Goal: Check status: Check status

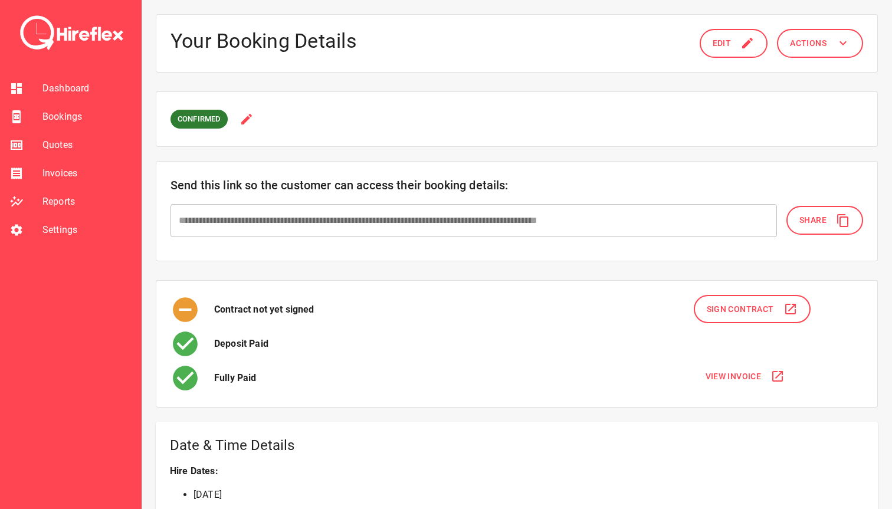
click at [63, 119] on span "Bookings" at bounding box center [86, 117] width 89 height 14
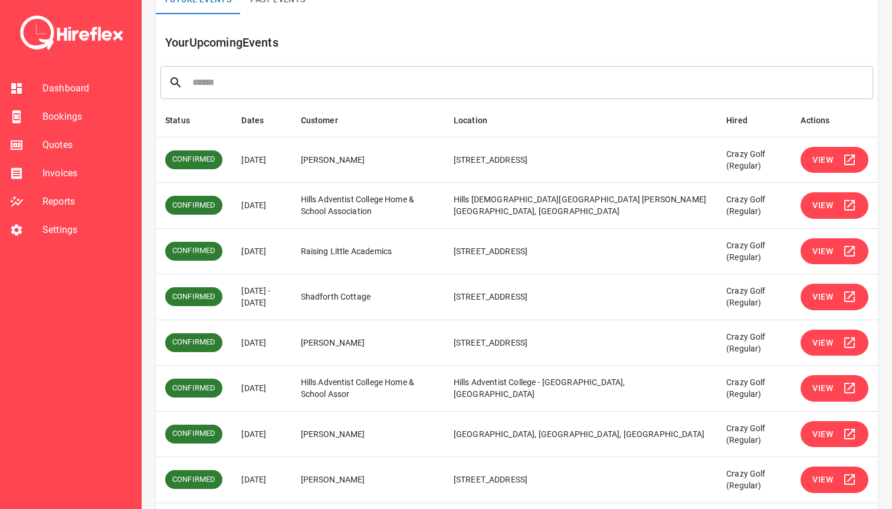
scroll to position [113, 0]
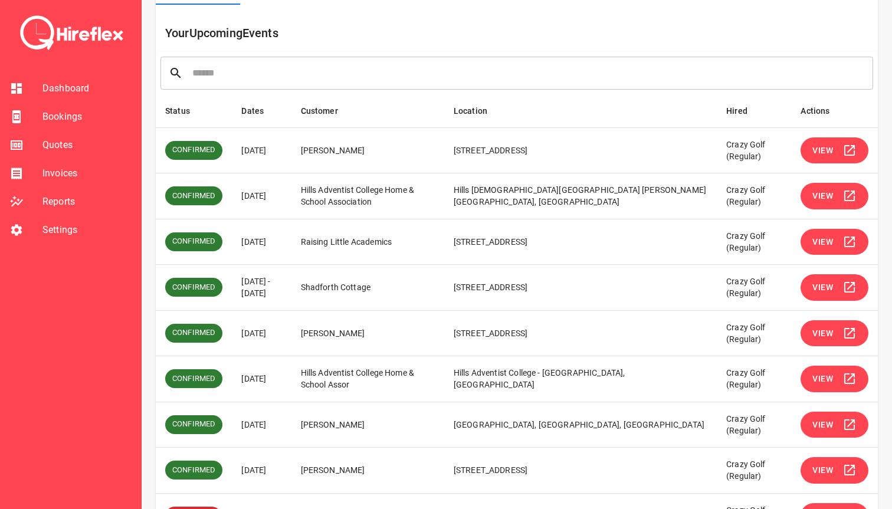
click at [814, 290] on span "View" at bounding box center [823, 287] width 21 height 15
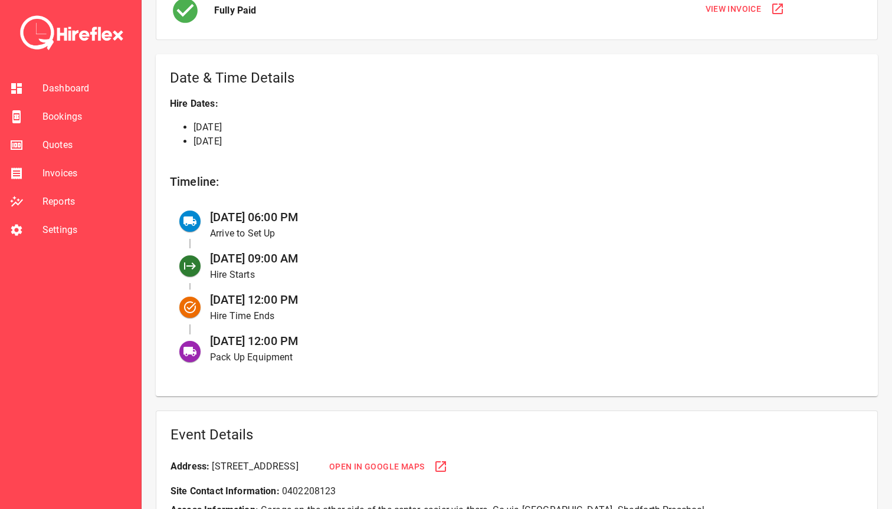
scroll to position [372, 0]
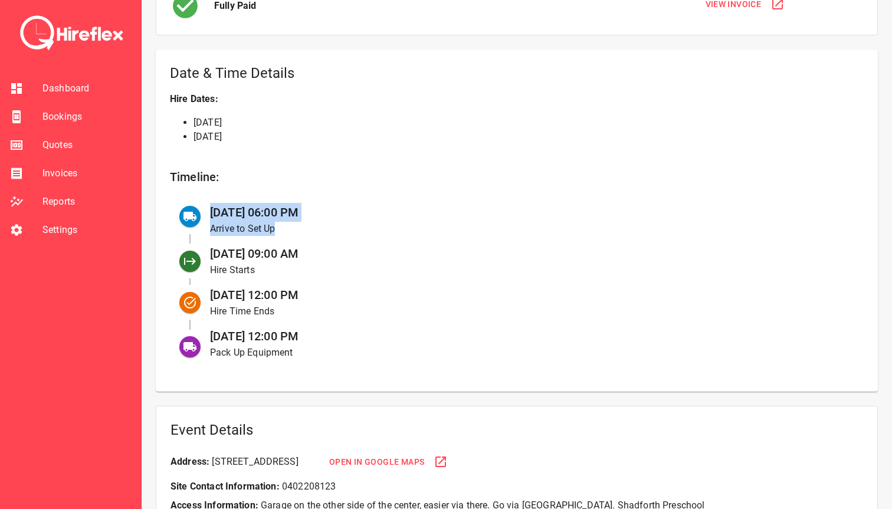
drag, startPoint x: 212, startPoint y: 214, endPoint x: 359, endPoint y: 222, distance: 146.6
click at [359, 222] on div "[DATE] 06:00 PM Arrive to Set Up" at bounding box center [528, 219] width 654 height 41
click at [358, 222] on p "Arrive to Set Up" at bounding box center [527, 229] width 635 height 14
drag, startPoint x: 344, startPoint y: 203, endPoint x: 222, endPoint y: 205, distance: 121.6
click at [223, 205] on div "[DATE] 06:00 PM Arrive to Set Up" at bounding box center [528, 219] width 654 height 41
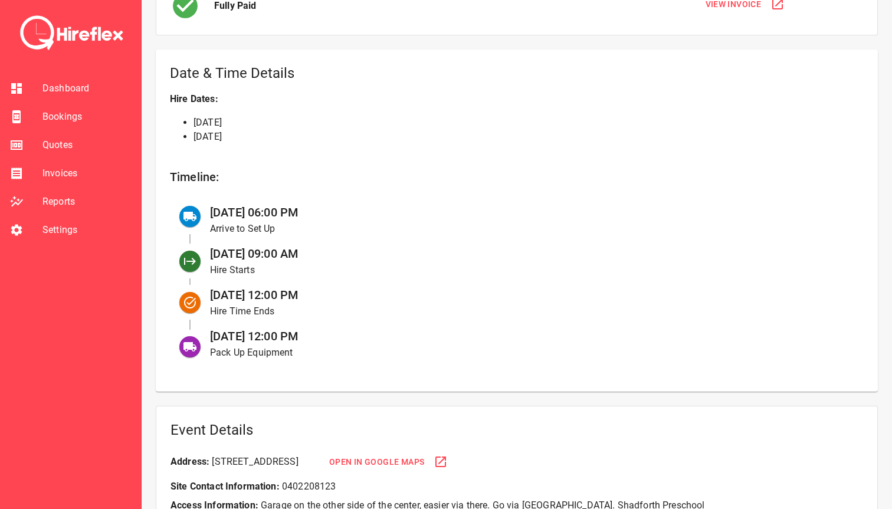
drag, startPoint x: 207, startPoint y: 207, endPoint x: 396, endPoint y: 208, distance: 189.5
click at [396, 208] on div "[DATE] 06:00 PM Arrive to Set Up" at bounding box center [528, 219] width 654 height 41
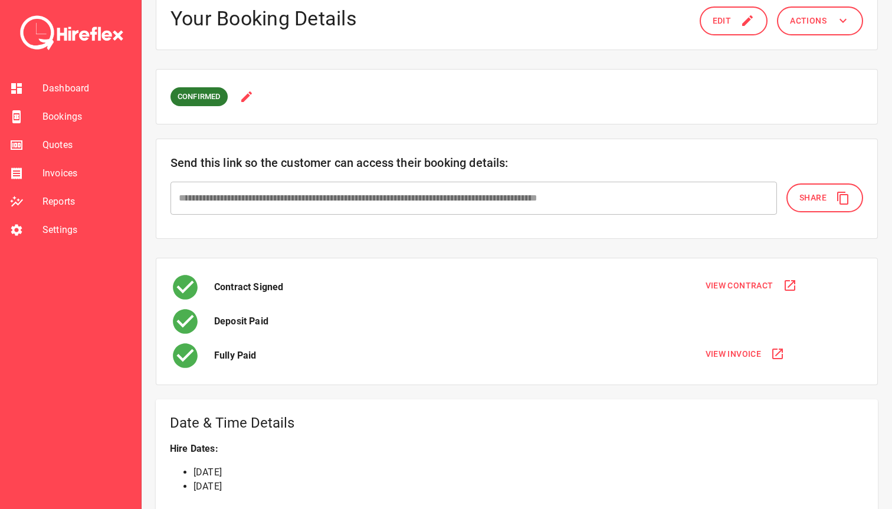
scroll to position [0, 0]
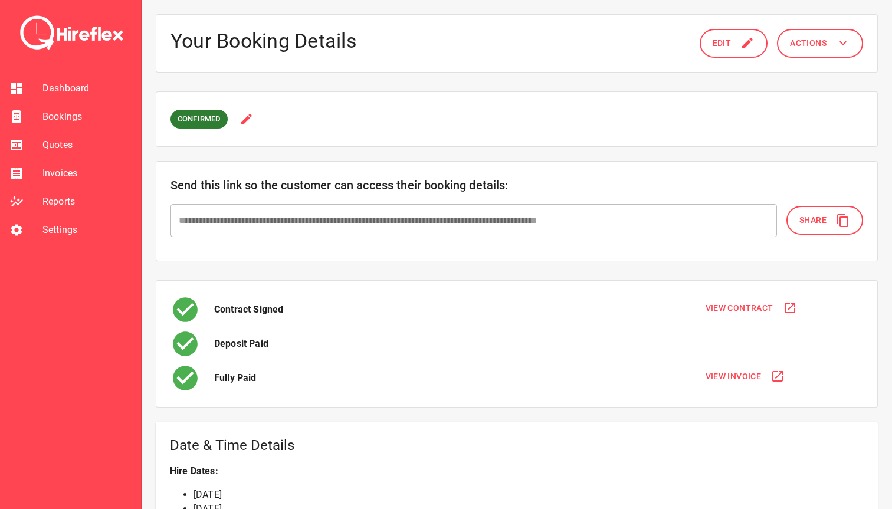
click at [70, 119] on span "Bookings" at bounding box center [86, 117] width 89 height 14
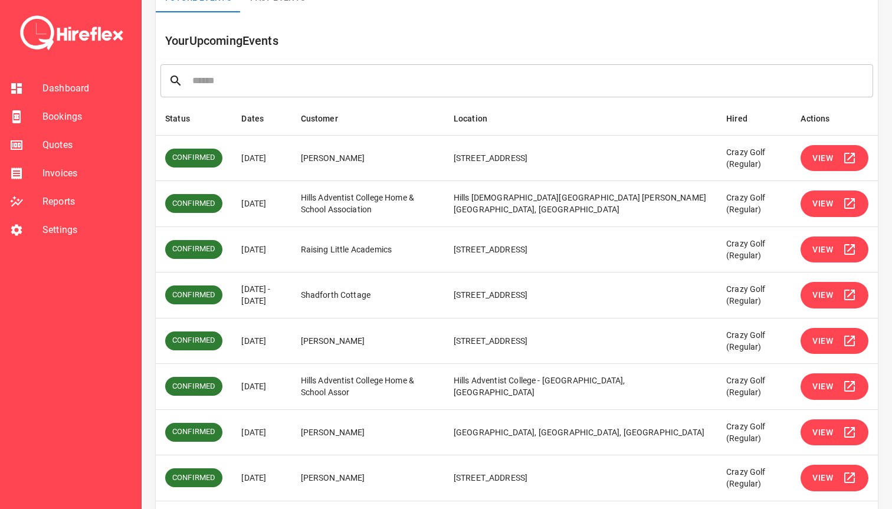
scroll to position [108, 0]
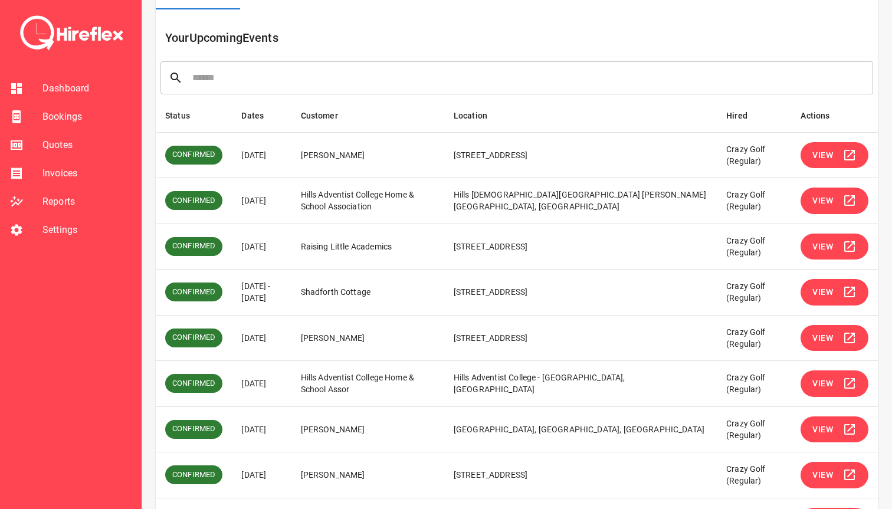
drag, startPoint x: 240, startPoint y: 284, endPoint x: 282, endPoint y: 297, distance: 44.6
click at [282, 297] on td "[DATE] - [DATE]" at bounding box center [261, 293] width 59 height 46
click at [825, 286] on span "View" at bounding box center [823, 292] width 21 height 15
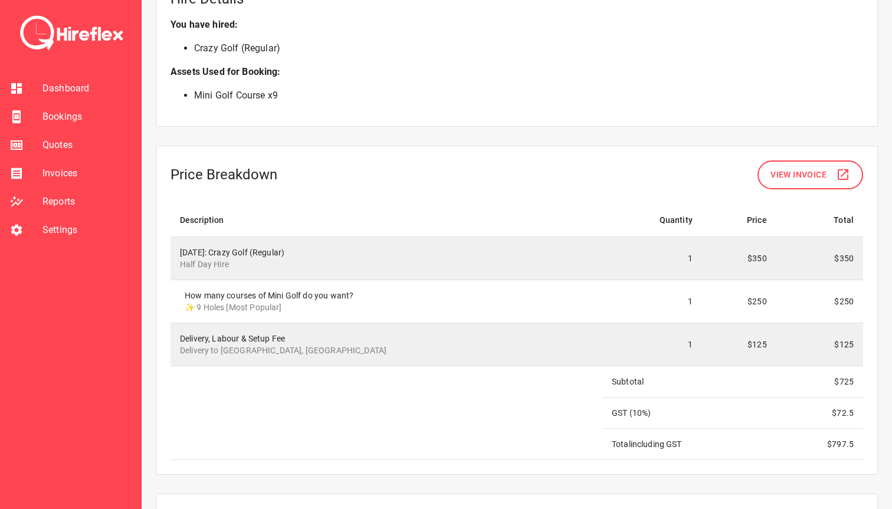
scroll to position [950, 0]
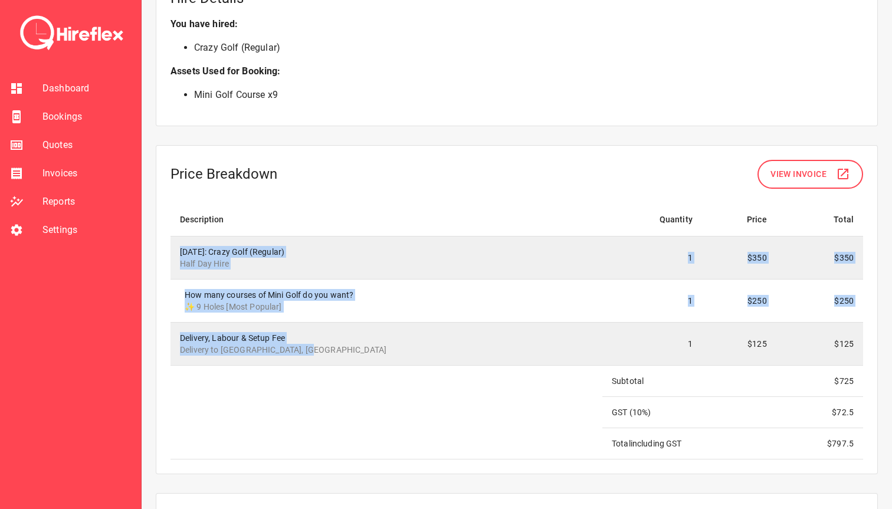
drag, startPoint x: 193, startPoint y: 240, endPoint x: 322, endPoint y: 354, distance: 172.7
click at [322, 354] on tbody "[DATE]: Crazy Golf (Regular) Half Day Hire 1 $350 $350 How many courses of Mini…" at bounding box center [517, 347] width 693 height 223
click at [322, 354] on p "Delivery to [GEOGRAPHIC_DATA], [GEOGRAPHIC_DATA]" at bounding box center [386, 350] width 413 height 12
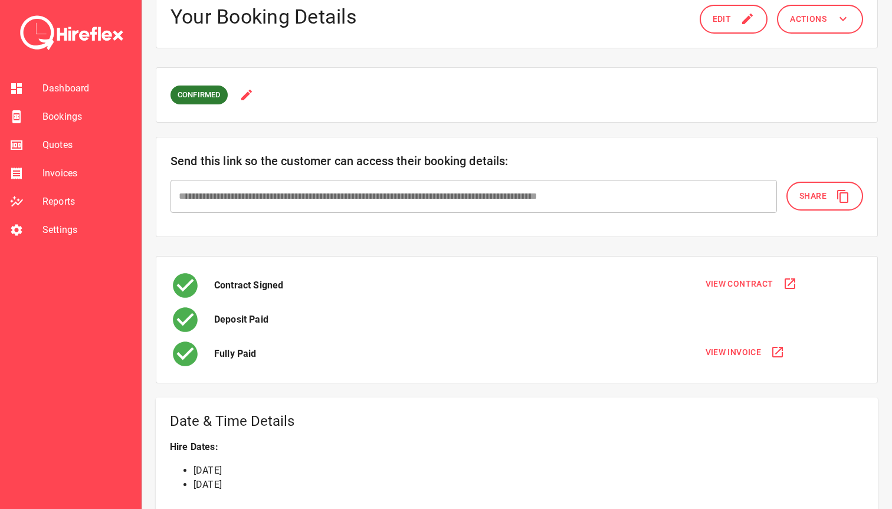
scroll to position [0, 0]
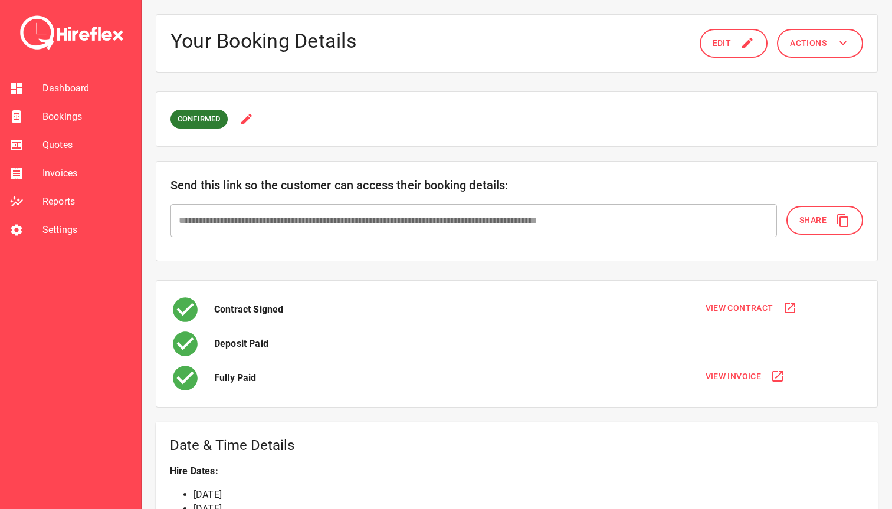
click at [58, 113] on span "Bookings" at bounding box center [86, 117] width 89 height 14
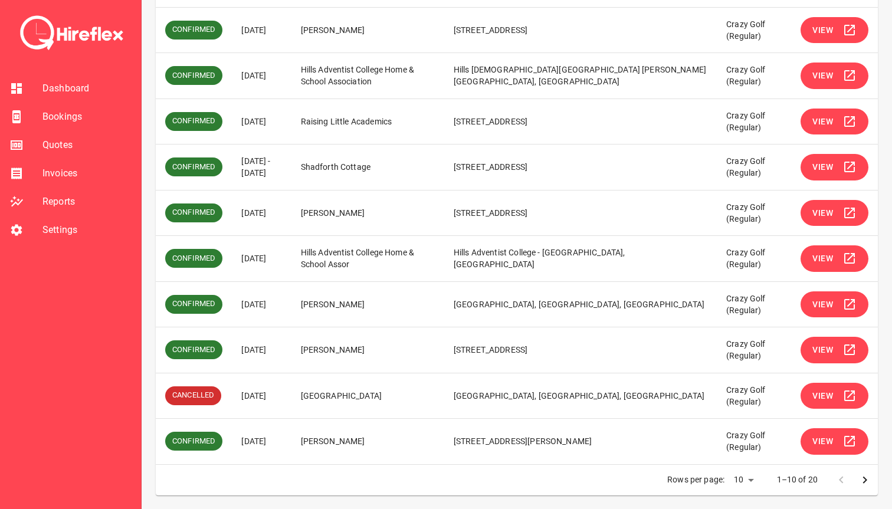
scroll to position [221, 0]
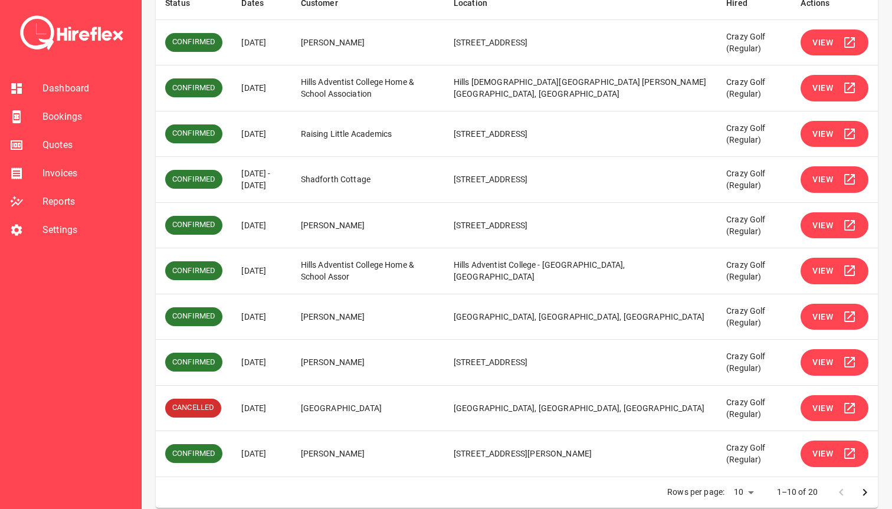
drag, startPoint x: 271, startPoint y: 362, endPoint x: 291, endPoint y: 362, distance: 19.5
click at [291, 362] on td "[DATE]" at bounding box center [261, 363] width 59 height 46
drag, startPoint x: 306, startPoint y: 362, endPoint x: 235, endPoint y: 363, distance: 70.2
click at [235, 363] on td "[DATE]" at bounding box center [261, 363] width 59 height 46
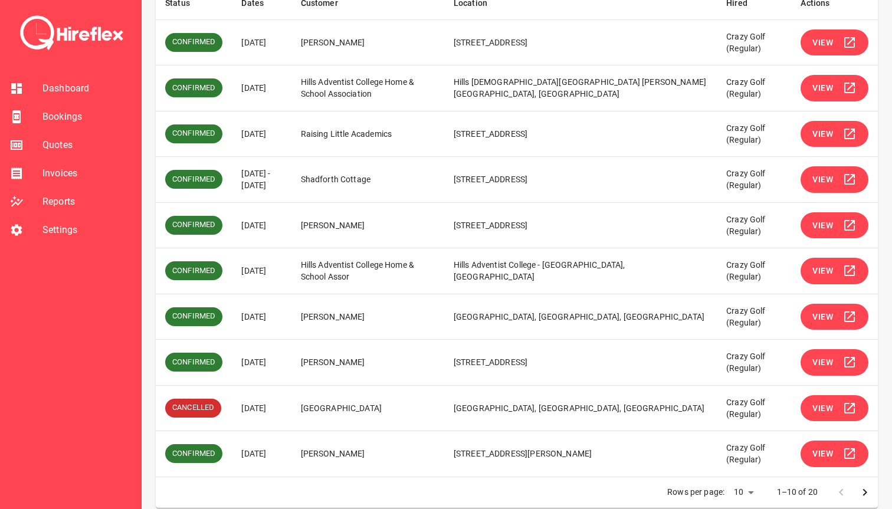
click at [235, 363] on td "[DATE]" at bounding box center [261, 363] width 59 height 46
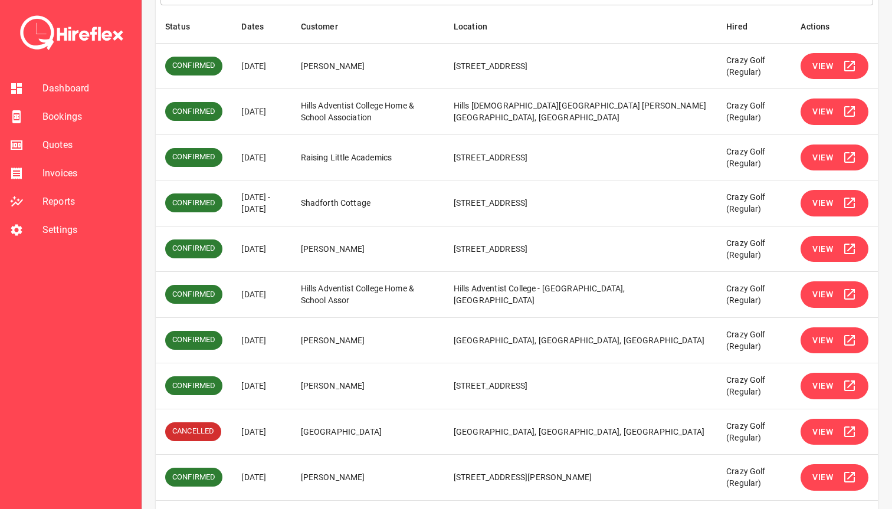
drag, startPoint x: 240, startPoint y: 330, endPoint x: 303, endPoint y: 333, distance: 63.8
click at [291, 333] on td "[DATE]" at bounding box center [261, 341] width 59 height 46
drag, startPoint x: 303, startPoint y: 339, endPoint x: 233, endPoint y: 339, distance: 70.2
click at [233, 339] on td "[DATE]" at bounding box center [261, 341] width 59 height 46
drag, startPoint x: 239, startPoint y: 294, endPoint x: 300, endPoint y: 294, distance: 61.4
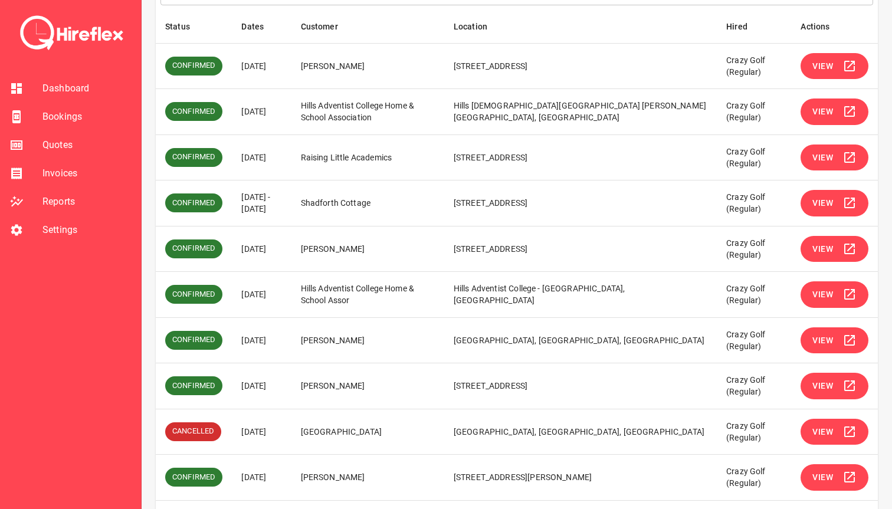
click at [291, 294] on td "[DATE]" at bounding box center [261, 295] width 59 height 46
drag, startPoint x: 246, startPoint y: 250, endPoint x: 305, endPoint y: 250, distance: 59.0
click at [291, 250] on td "[DATE]" at bounding box center [261, 249] width 59 height 46
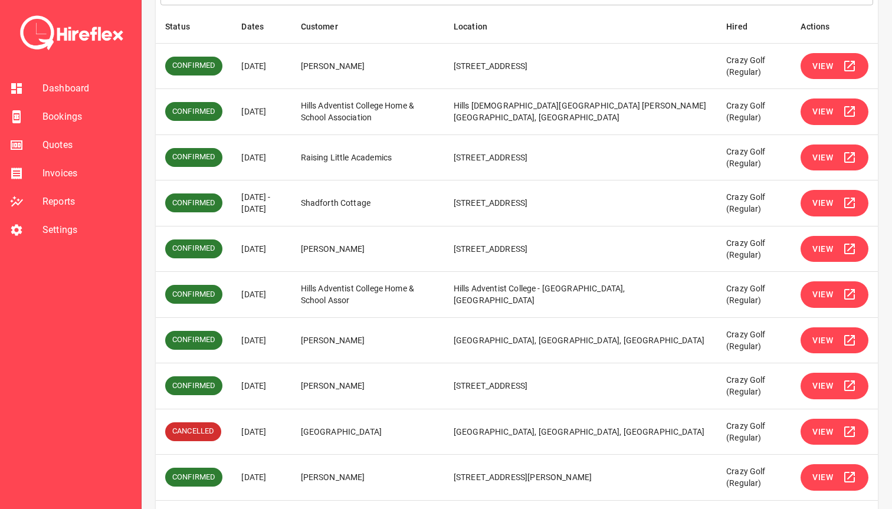
drag, startPoint x: 289, startPoint y: 294, endPoint x: 253, endPoint y: 294, distance: 35.4
click at [253, 294] on td "[DATE]" at bounding box center [261, 295] width 59 height 46
click at [832, 297] on span "View" at bounding box center [823, 294] width 21 height 15
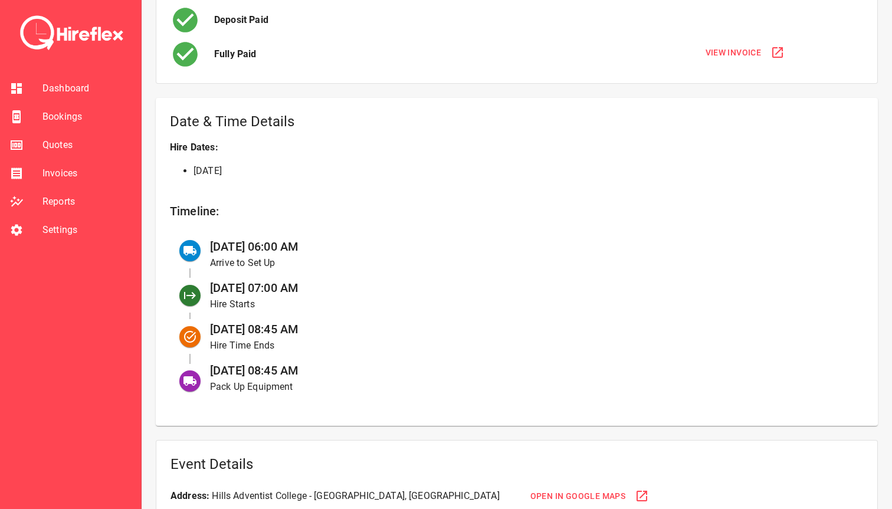
scroll to position [326, 0]
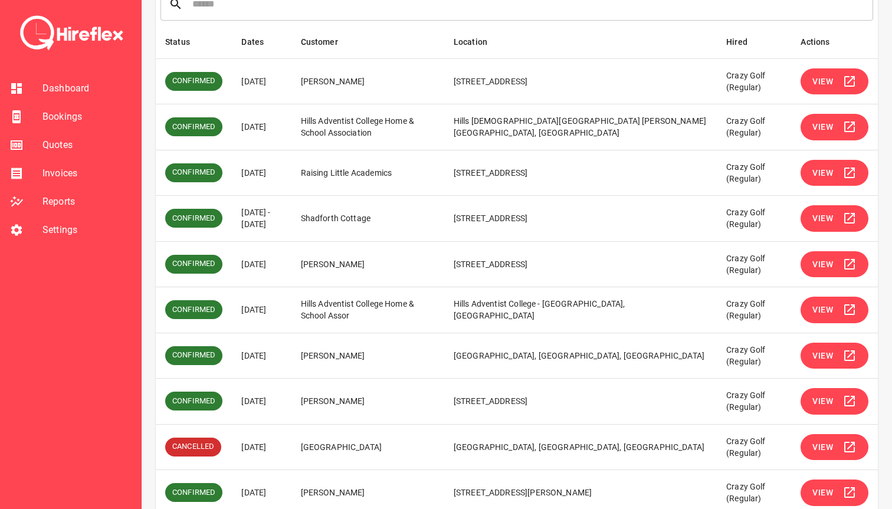
scroll to position [184, 0]
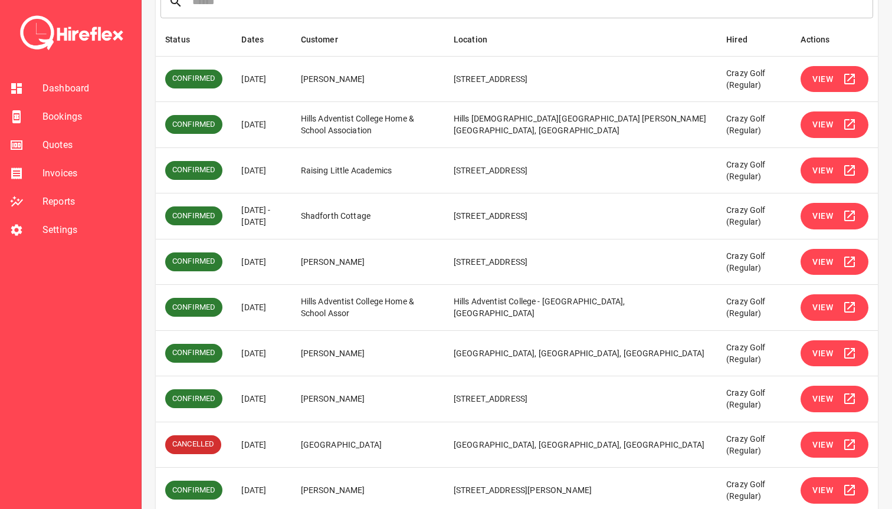
click at [824, 264] on span "View" at bounding box center [823, 262] width 21 height 15
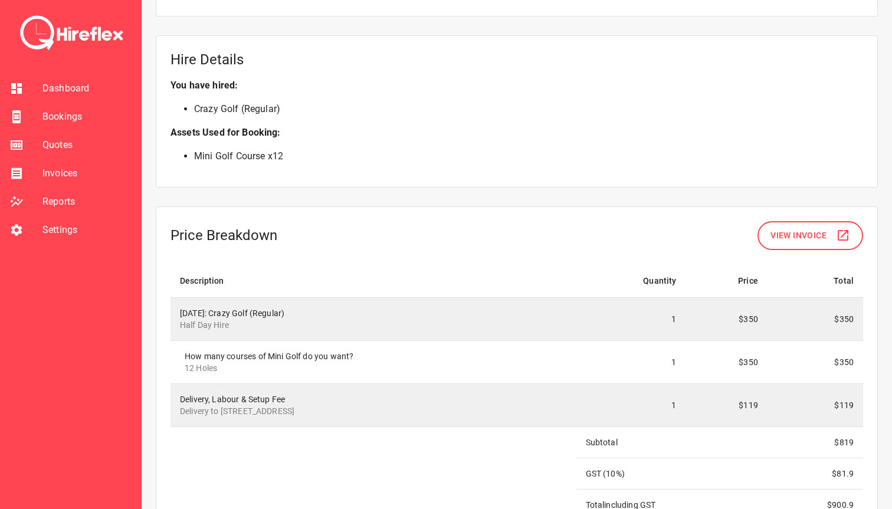
scroll to position [881, 0]
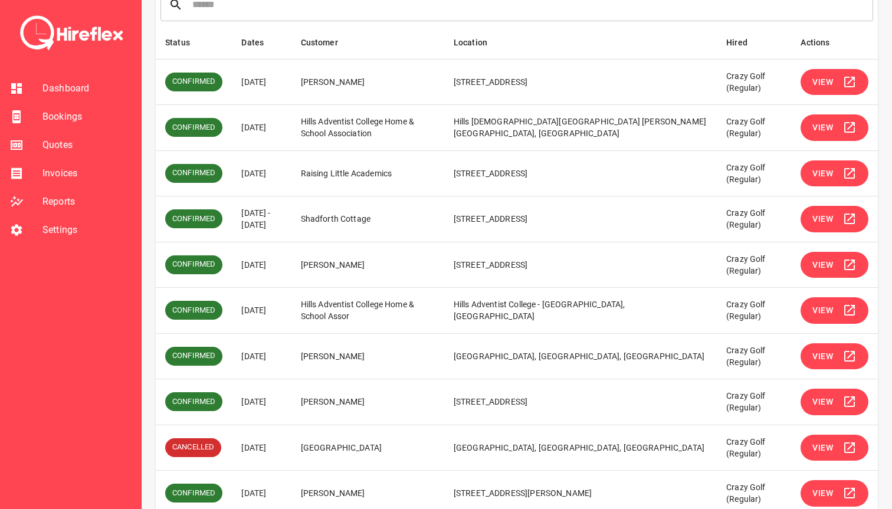
scroll to position [191, 0]
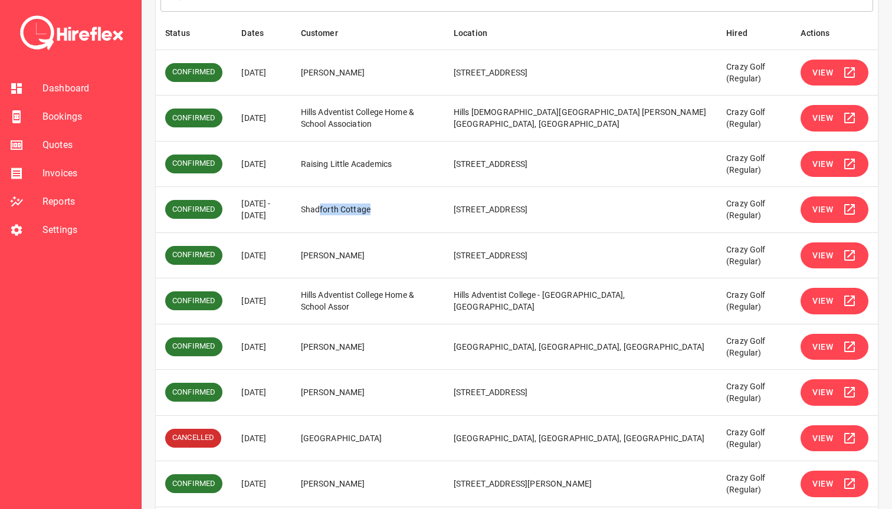
drag, startPoint x: 361, startPoint y: 210, endPoint x: 428, endPoint y: 210, distance: 67.9
click at [428, 210] on td "Shadforth Cottage" at bounding box center [368, 210] width 153 height 46
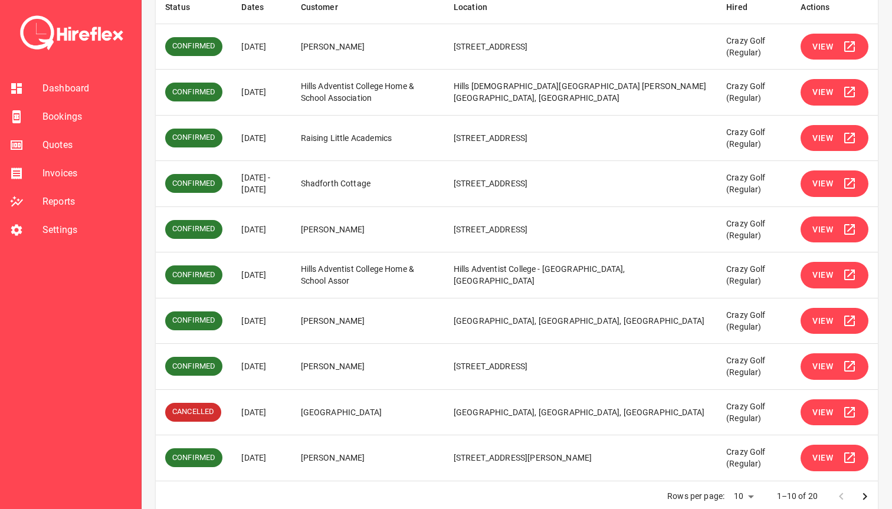
scroll to position [233, 0]
